Goal: Find specific page/section: Find specific page/section

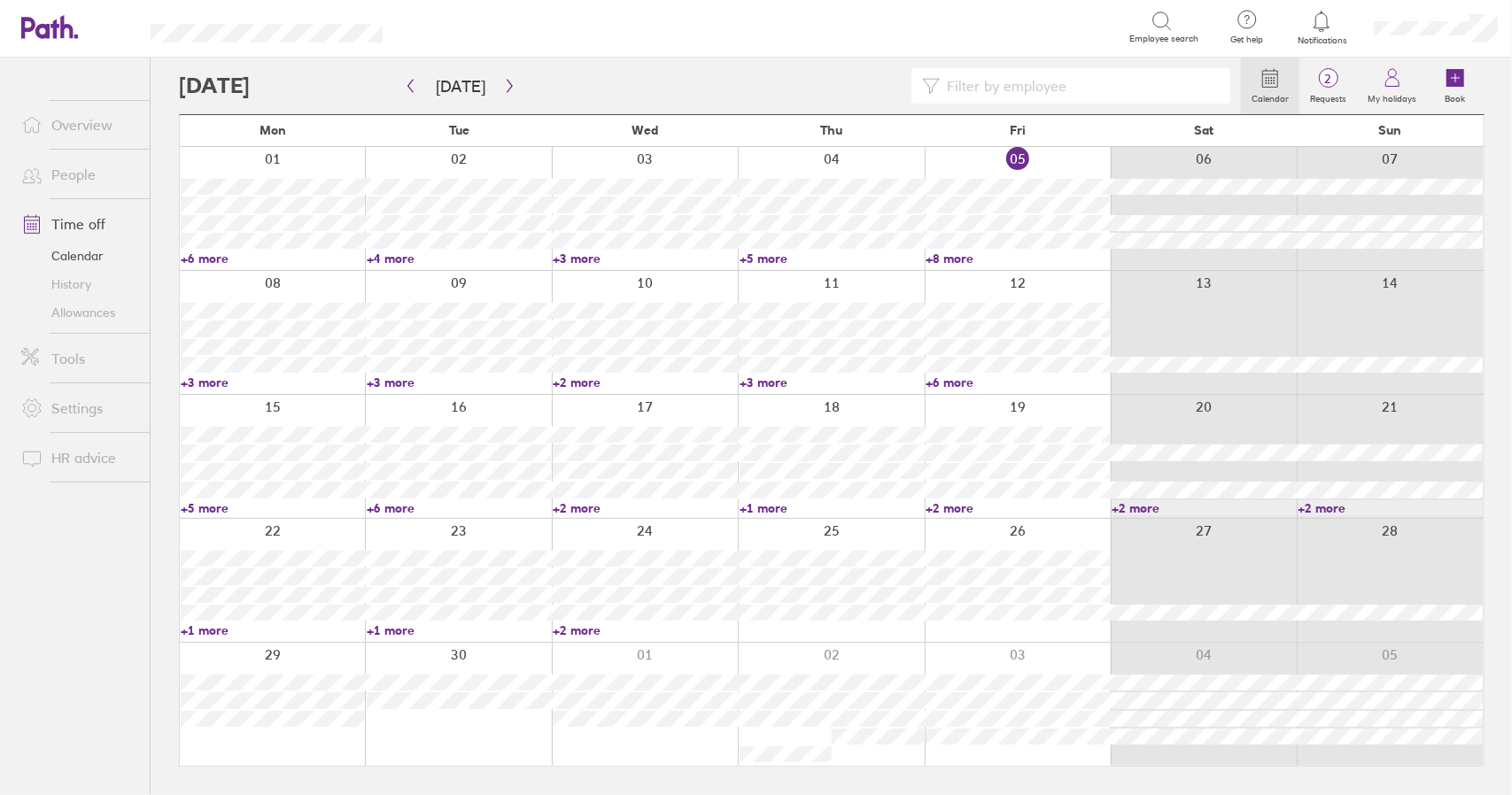
drag, startPoint x: 0, startPoint y: 0, endPoint x: 71, endPoint y: 218, distance: 229.3
click at [71, 218] on link "Time off" at bounding box center [78, 223] width 142 height 35
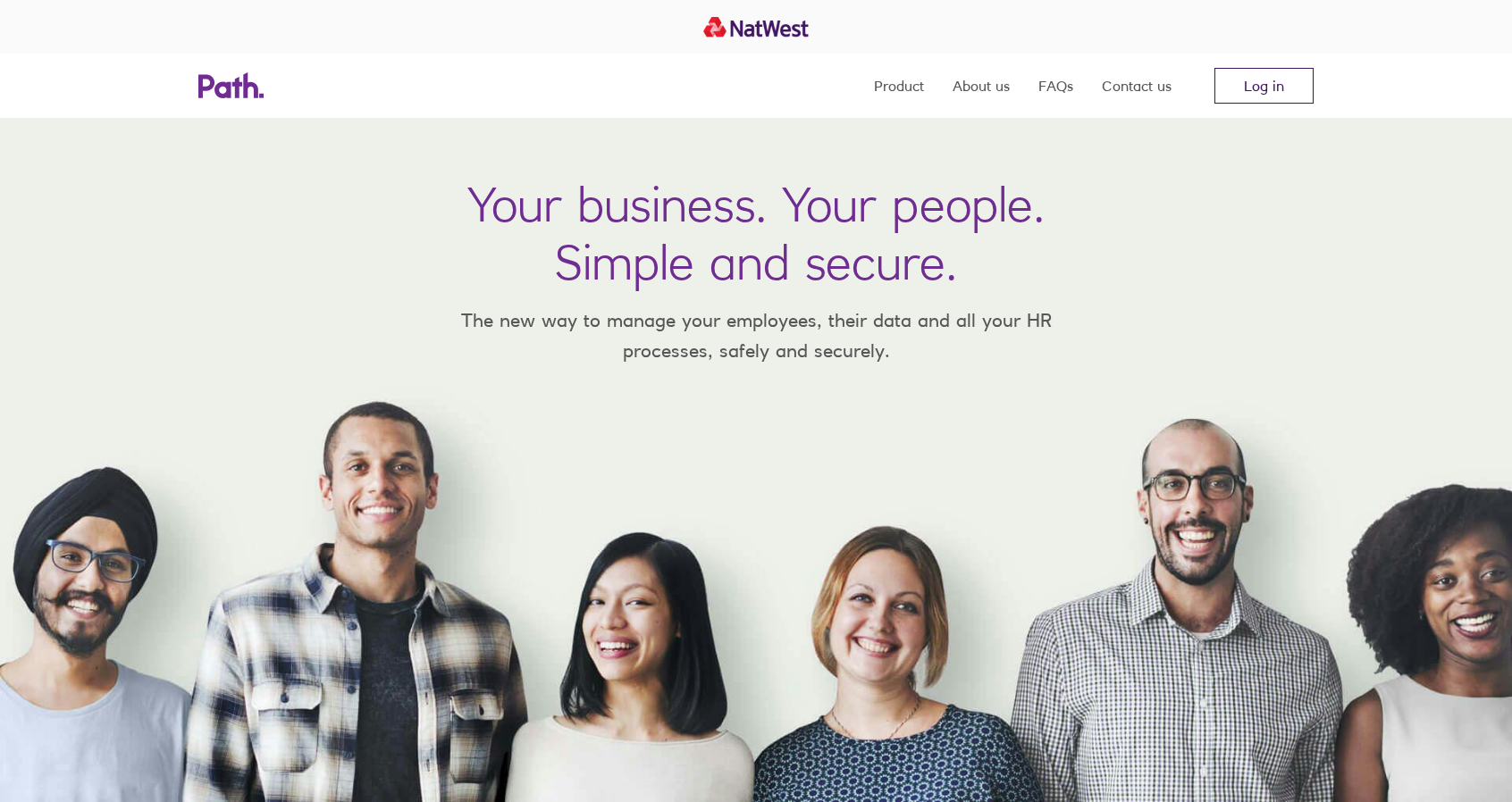
click at [1292, 81] on link "Log in" at bounding box center [1263, 85] width 99 height 35
